Goal: Transaction & Acquisition: Download file/media

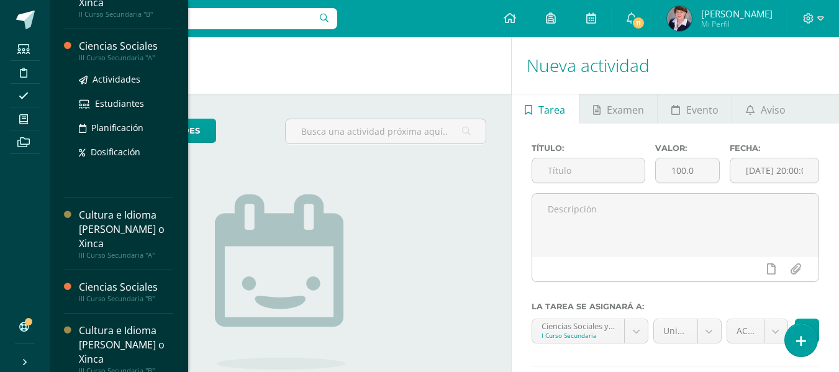
scroll to position [476, 0]
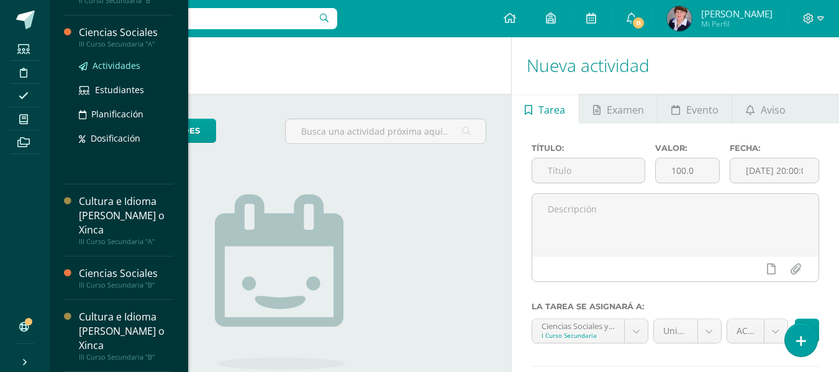
click at [122, 63] on span "Actividades" at bounding box center [117, 66] width 48 height 12
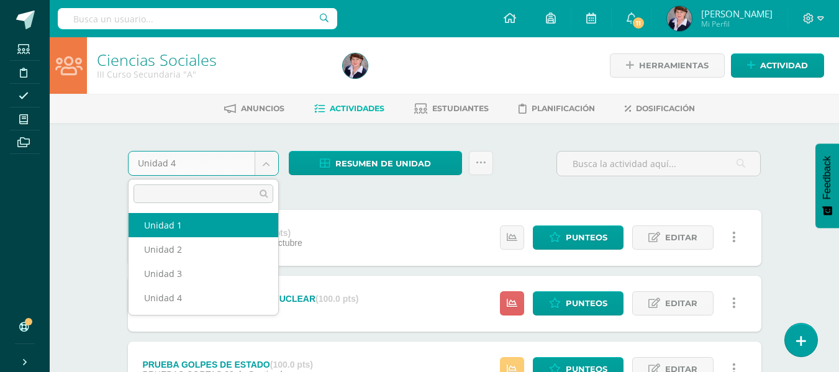
select select "Unidad 1"
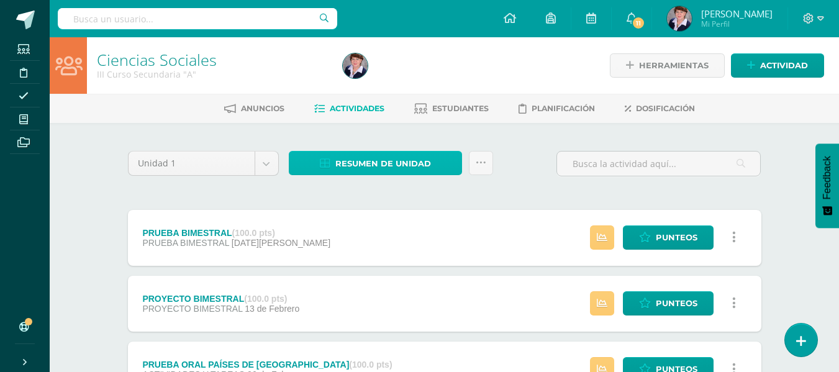
click at [402, 161] on span "Resumen de unidad" at bounding box center [383, 163] width 96 height 23
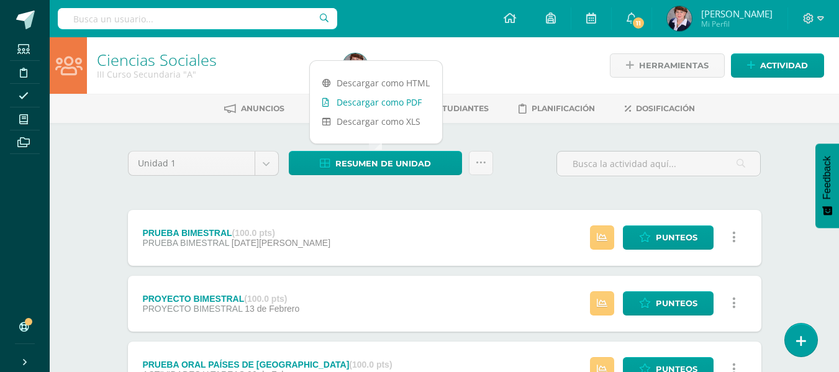
click at [387, 99] on link "Descargar como PDF" at bounding box center [376, 102] width 132 height 19
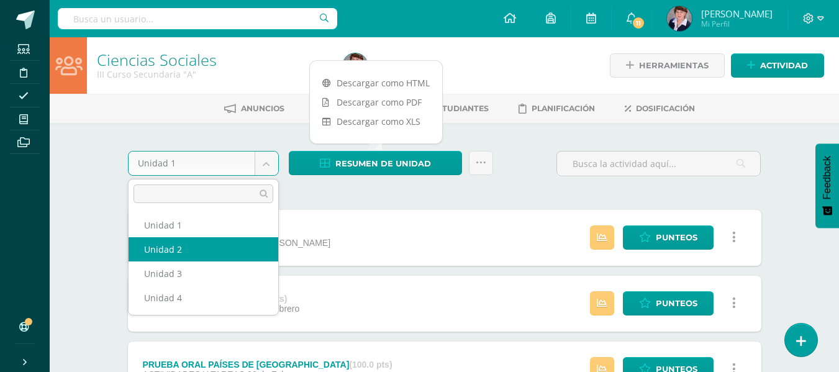
select select "Unidad 2"
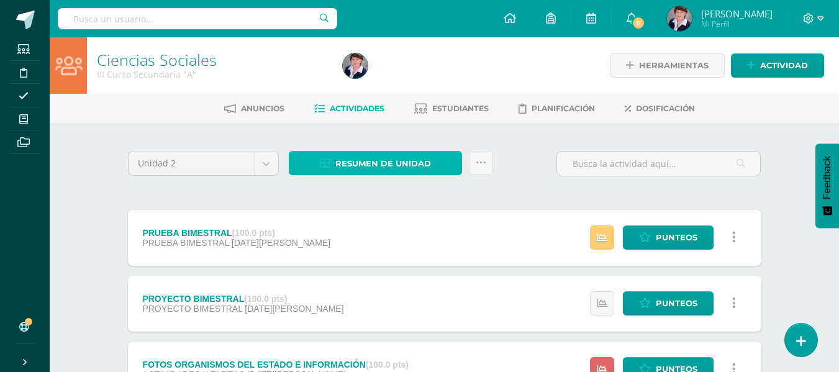
click at [368, 165] on span "Resumen de unidad" at bounding box center [383, 163] width 96 height 23
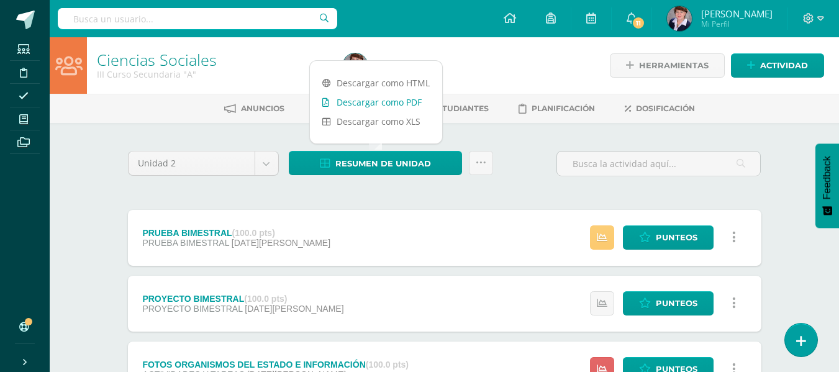
click at [366, 96] on link "Descargar como PDF" at bounding box center [376, 102] width 132 height 19
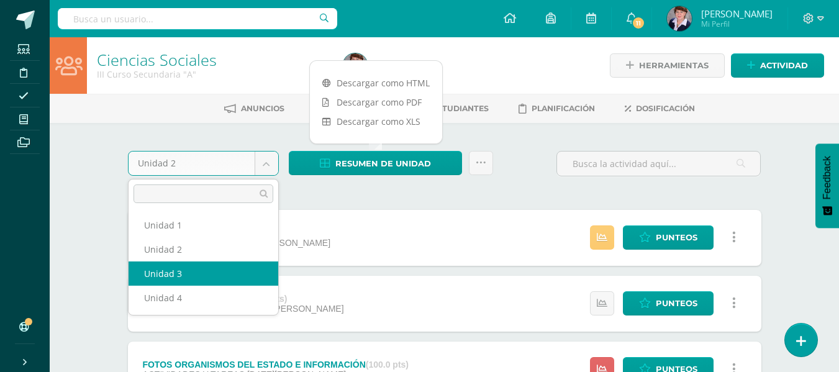
drag, startPoint x: 174, startPoint y: 277, endPoint x: 179, endPoint y: 273, distance: 6.6
select select "Unidad 3"
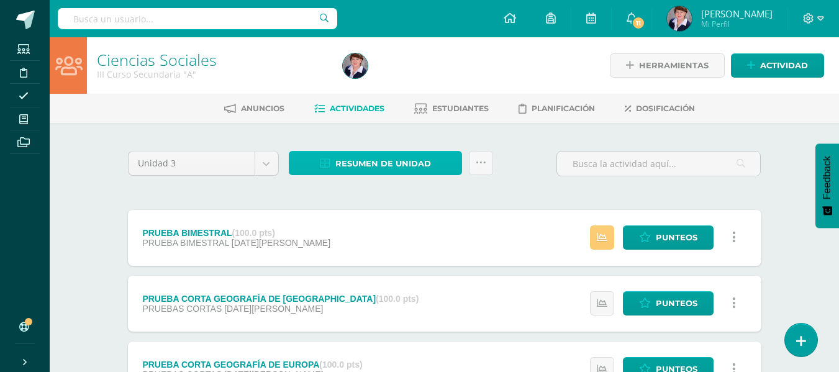
click at [386, 158] on span "Resumen de unidad" at bounding box center [383, 163] width 96 height 23
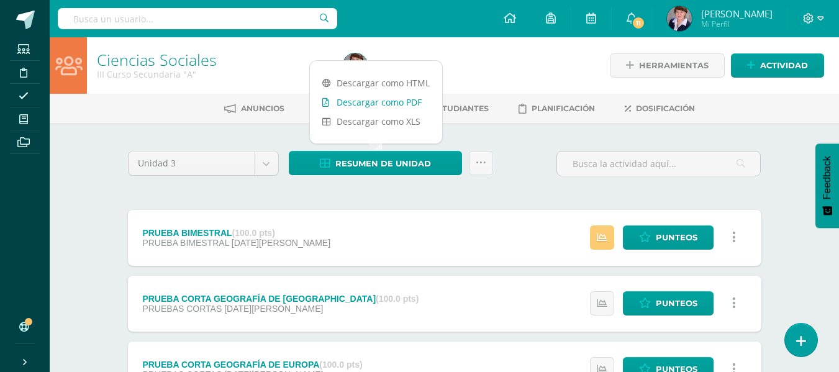
click at [386, 96] on link "Descargar como PDF" at bounding box center [376, 102] width 132 height 19
